Goal: Task Accomplishment & Management: Use online tool/utility

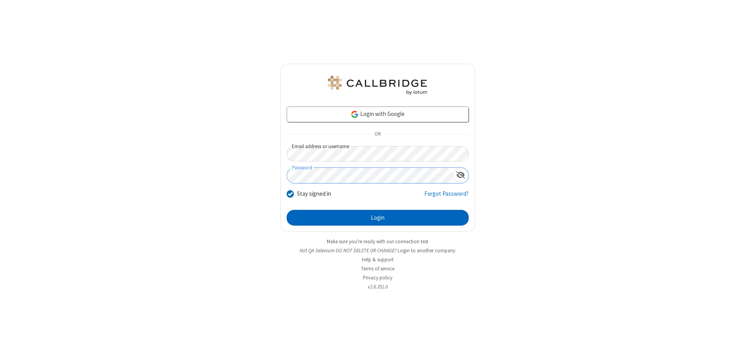
click at [378, 218] on button "Login" at bounding box center [378, 218] width 182 height 16
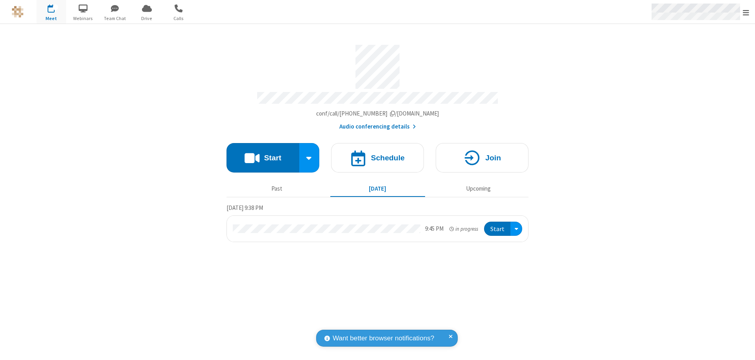
click at [746, 12] on span "Open menu" at bounding box center [746, 13] width 6 height 8
click at [147, 18] on span "Drive" at bounding box center [147, 18] width 30 height 7
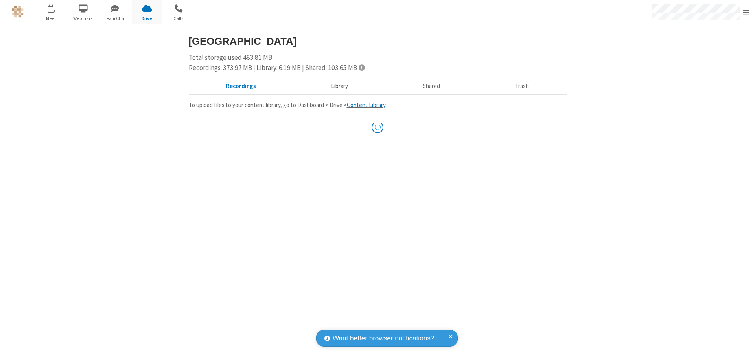
click at [338, 86] on button "Library" at bounding box center [339, 86] width 92 height 15
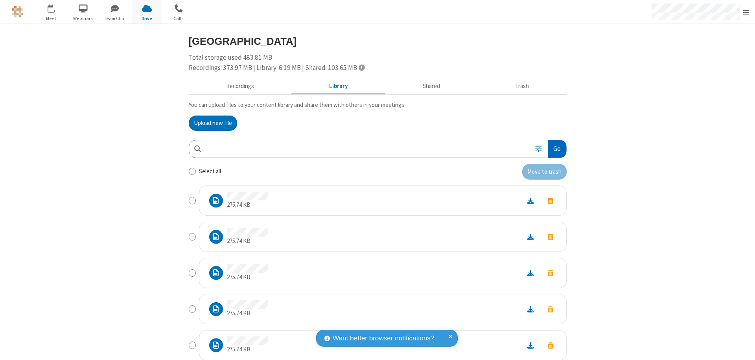
click at [554, 149] on button "Go" at bounding box center [557, 149] width 18 height 18
click at [210, 123] on button "Upload new file" at bounding box center [213, 124] width 48 height 16
